Goal: Find contact information: Find contact information

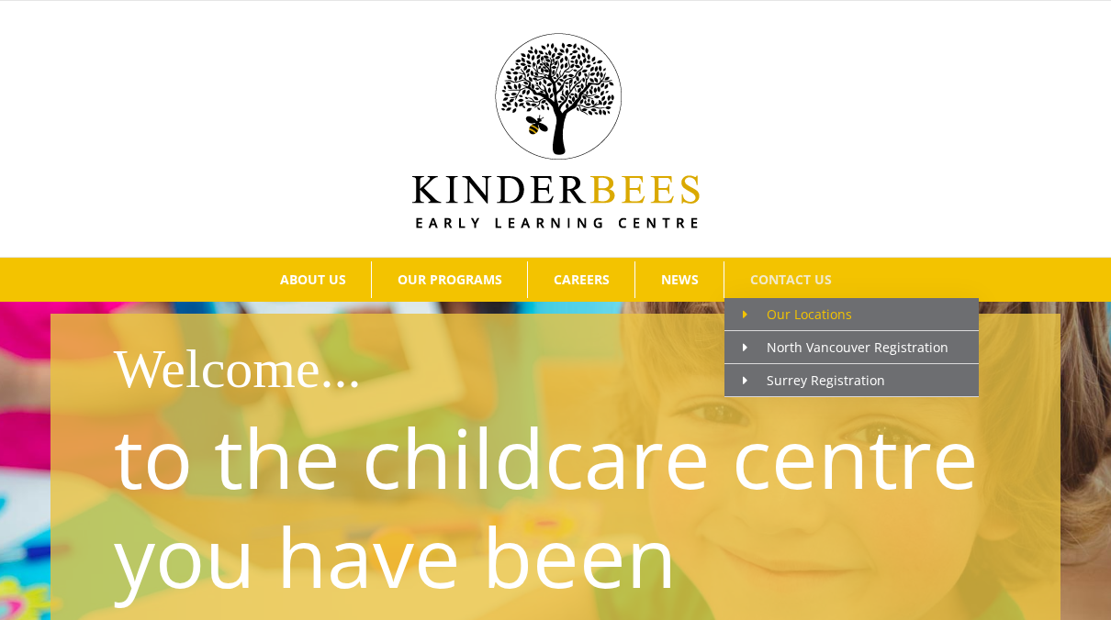
click at [807, 307] on span "Our Locations" at bounding box center [796, 314] width 109 height 17
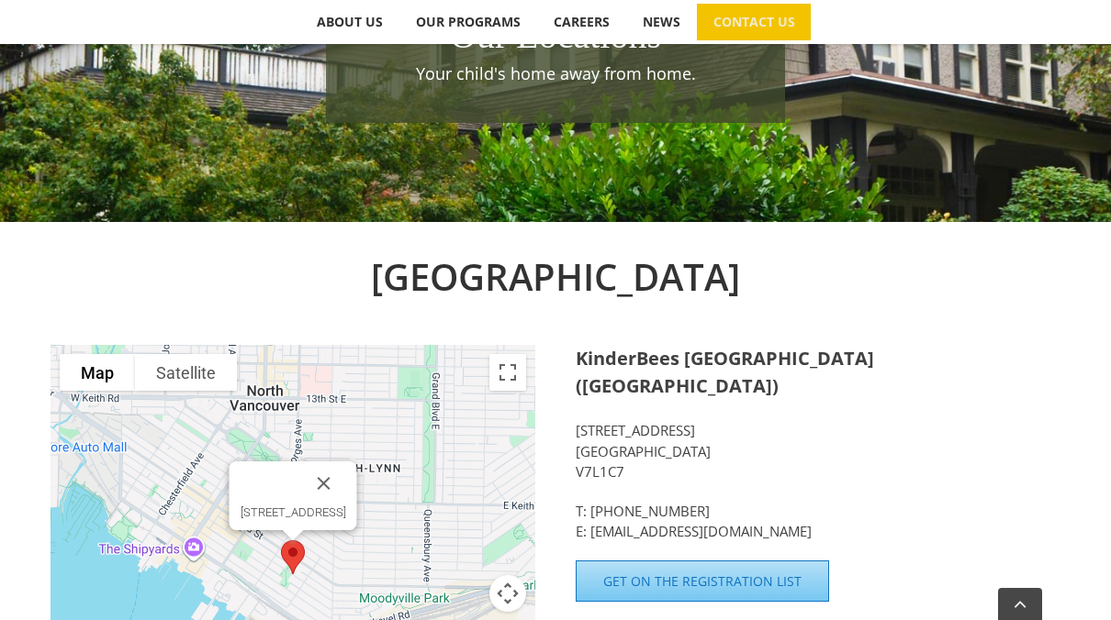
scroll to position [416, 0]
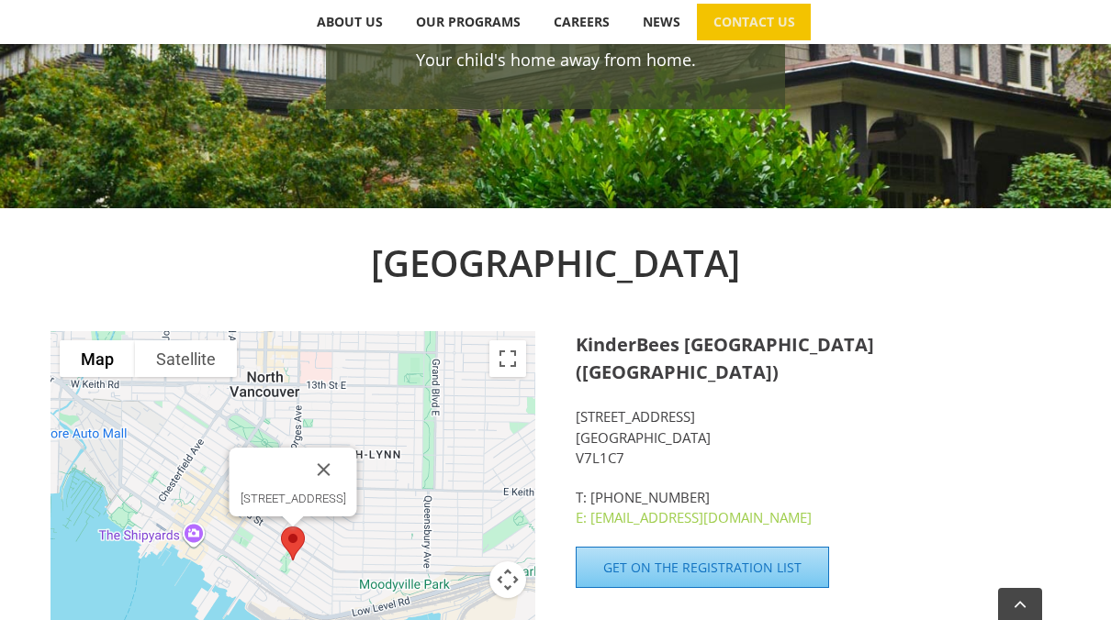
click at [657, 508] on link "E: [EMAIL_ADDRESS][DOMAIN_NAME]" at bounding box center [693, 517] width 236 height 18
click at [798, 424] on p "350 E 2nd Street North Vancouver BC V7L1C7" at bounding box center [817, 438] width 485 height 62
